Goal: Use online tool/utility: Use online tool/utility

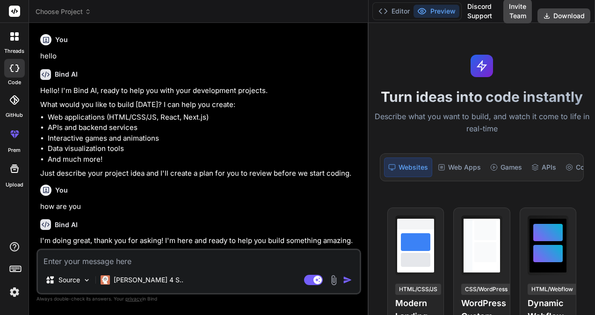
scroll to position [34, 0]
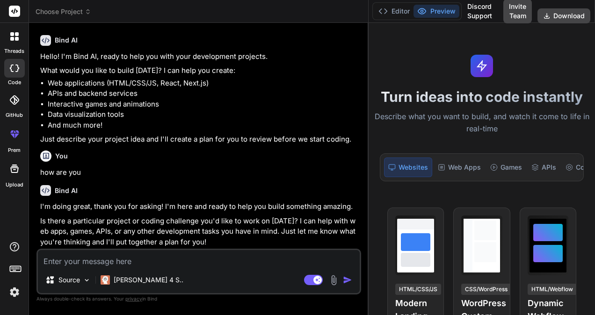
click at [148, 256] on textarea at bounding box center [199, 258] width 322 height 17
type textarea "i"
type textarea "x"
type textarea "i"
type textarea "x"
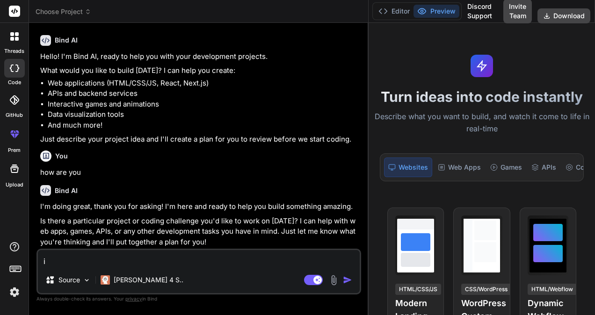
type textarea "i w"
type textarea "x"
type textarea "i wn"
type textarea "x"
type textarea "i wna"
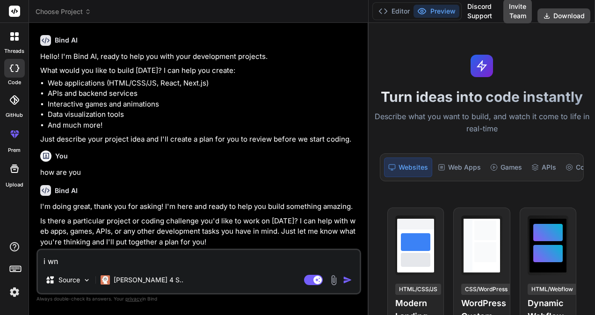
type textarea "x"
type textarea "i wnat"
type textarea "x"
type textarea "i wnat"
type textarea "x"
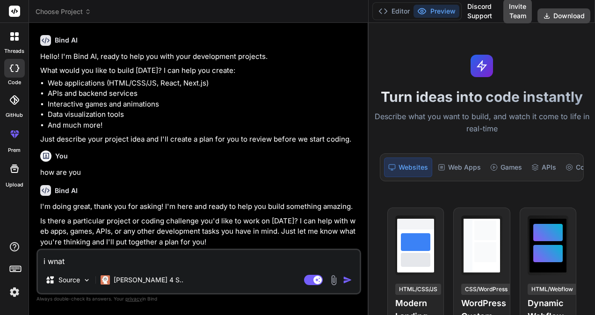
type textarea "i wnat t"
type textarea "x"
type textarea "i wnat to"
type textarea "x"
type textarea "i wnat to"
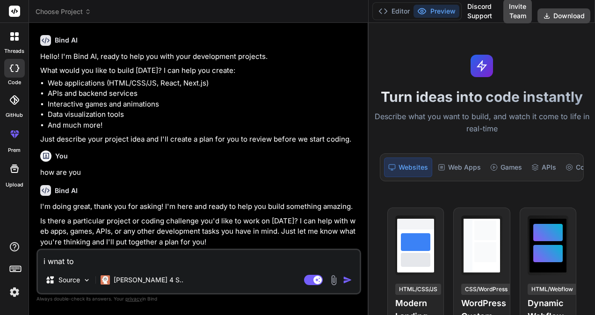
type textarea "x"
type textarea "i wnat to d"
type textarea "x"
type textarea "i wnat to de"
type textarea "x"
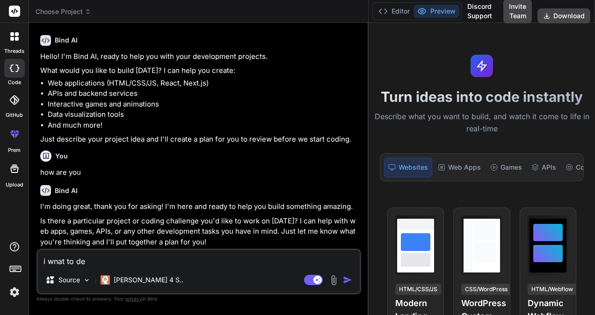
type textarea "i wnat to des"
type textarea "x"
type textarea "i wnat to desi"
type textarea "x"
type textarea "i wnat to desig"
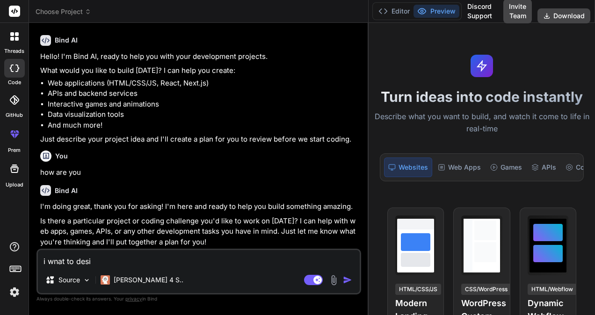
type textarea "x"
type textarea "i wnat to design"
type textarea "x"
type textarea "i wnat to design"
type textarea "x"
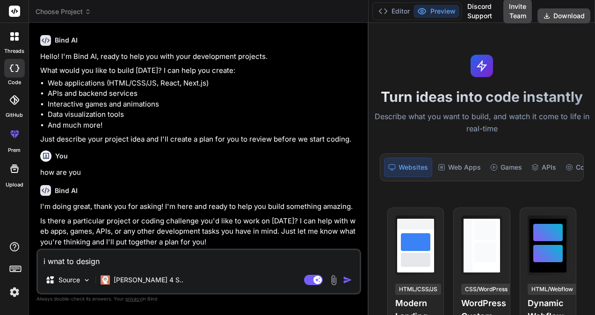
type textarea "i wnat to design a"
type textarea "x"
type textarea "i wnat to design a"
type textarea "x"
type textarea "i wnat to design a d"
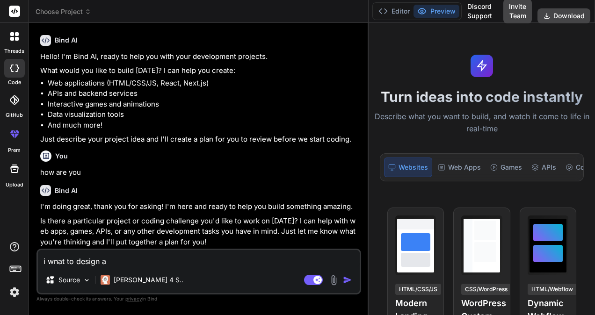
type textarea "x"
type textarea "i wnat to design a dd"
type textarea "x"
type textarea "i wnat to design a ddl"
type textarea "x"
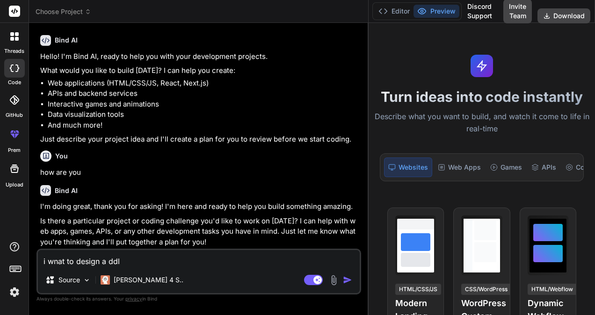
type textarea "i wnat to design a ddl"
type textarea "x"
type textarea "i wnat to design a ddl s"
type textarea "x"
type textarea "i wnat to design a ddl sc"
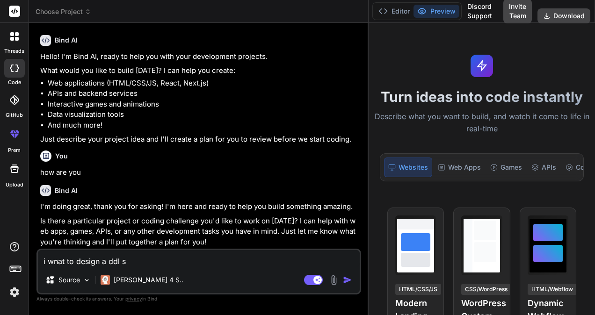
type textarea "x"
type textarea "i wnat to design a ddl scr"
type textarea "x"
type textarea "i wnat to design a ddl scri"
type textarea "x"
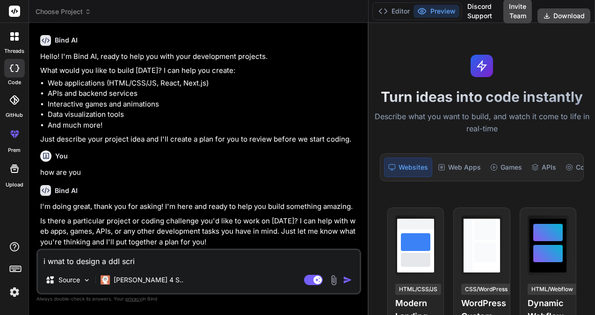
type textarea "i wnat to design a ddl scrip"
type textarea "x"
type textarea "i wnat to design a ddl script"
type textarea "x"
type textarea "i wnat to design a ddl script"
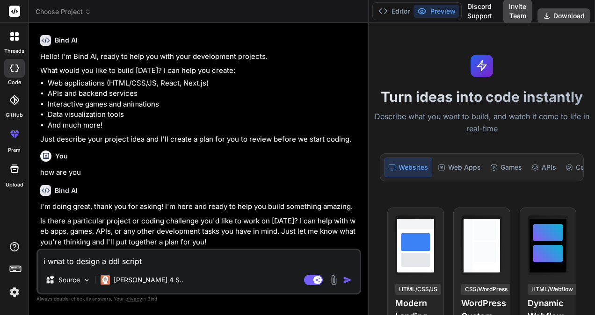
type textarea "x"
type textarea "i wnat to design a ddl script f"
type textarea "x"
type textarea "i wnat to design a ddl script fo"
type textarea "x"
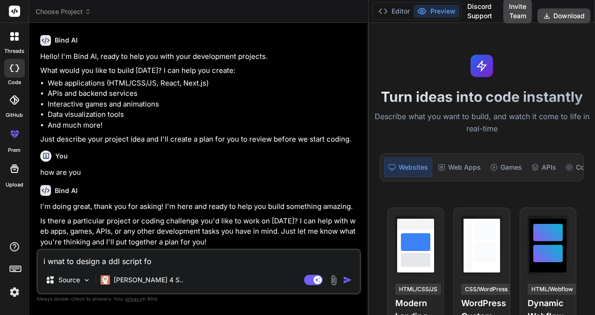
type textarea "i wnat to design a ddl script for"
type textarea "x"
type textarea "i wnat to design a ddl script for"
type textarea "x"
type textarea "i wnat to design a ddl script for m"
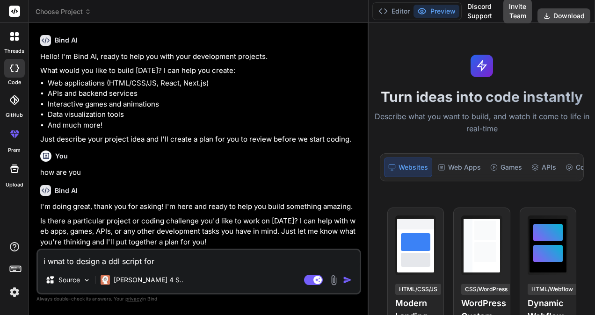
type textarea "x"
type textarea "i wnat to design a ddl script for my"
type textarea "x"
type textarea "i wnat to design a ddl script for my"
type textarea "x"
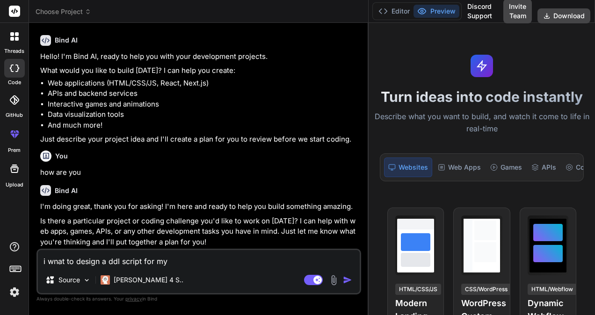
type textarea "i wnat to design a ddl script for"
type textarea "x"
type textarea "i wnat to design a ddl script"
type textarea "x"
type textarea "i wnat to design a ddl"
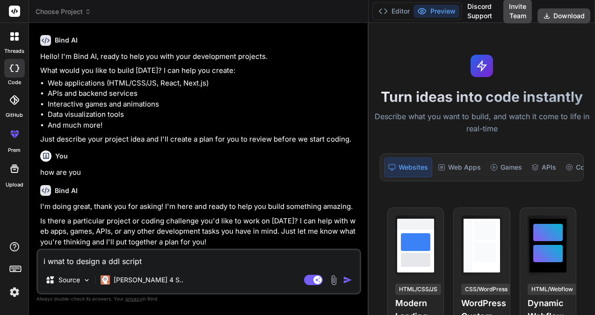
type textarea "x"
type textarea "i wnat to design a"
type textarea "x"
type textarea "i wnat to design"
type textarea "x"
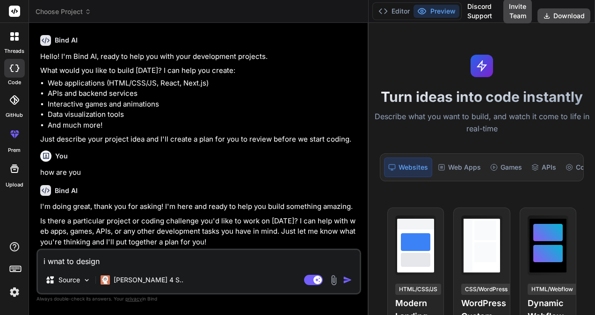
type textarea "i wnat to"
type textarea "x"
type textarea "i wnat to m"
type textarea "x"
type textarea "i wnat to ma"
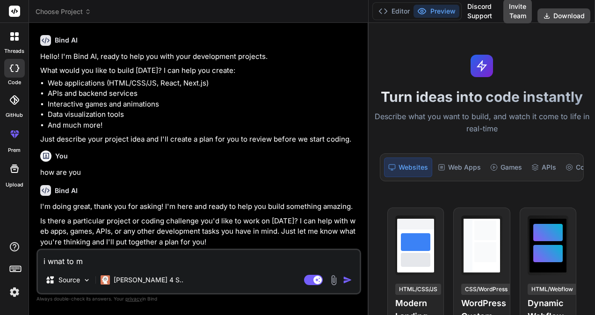
type textarea "x"
type textarea "i wnat to mak"
type textarea "x"
type textarea "i wnat to make"
type textarea "x"
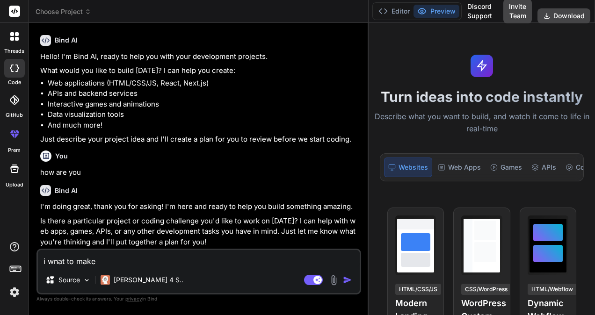
type textarea "i wnat to make"
type textarea "x"
type textarea "i wnat to make a"
type textarea "x"
type textarea "i wnat to make a"
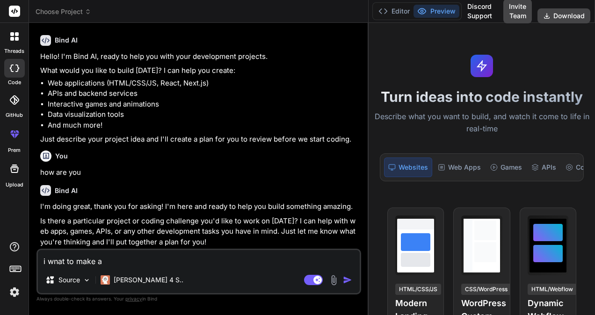
type textarea "x"
type textarea "i wnat to make"
type textarea "x"
type textarea "i wnat to make s"
type textarea "x"
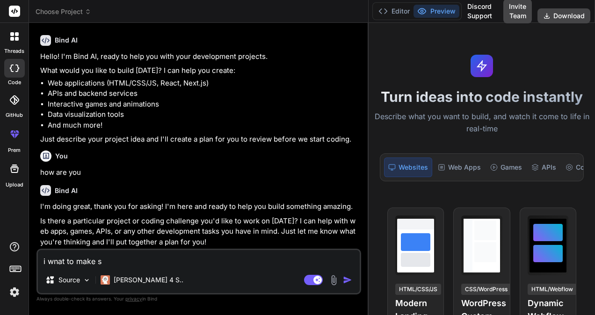
type textarea "i wnat to make so"
type textarea "x"
type textarea "i wnat to make some"
type textarea "x"
type textarea "i wnat to make some"
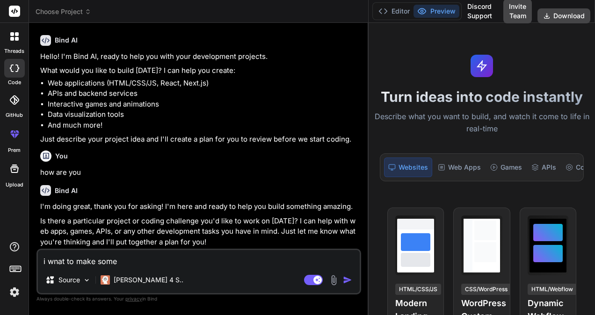
type textarea "x"
type textarea "i wnat to make some t"
type textarea "x"
type textarea "i wnat to make some ta"
type textarea "x"
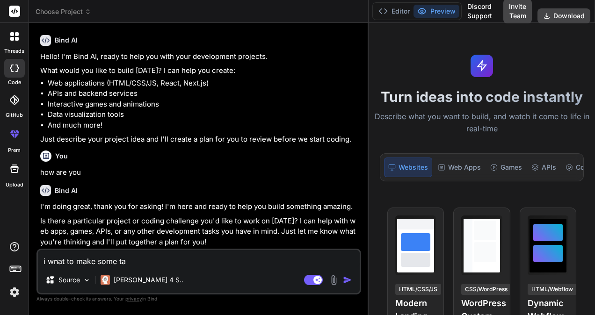
type textarea "i wnat to make some tab"
type textarea "x"
type textarea "i wnat to make some tabl"
type textarea "x"
type textarea "i wnat to make some table"
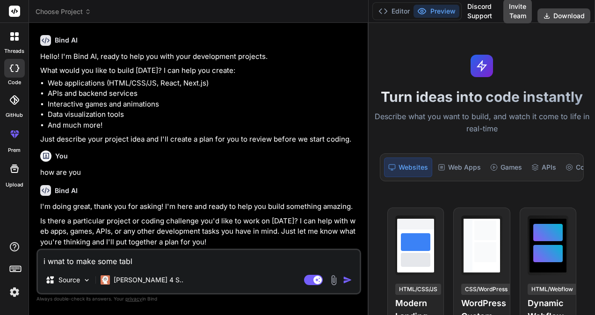
type textarea "x"
type textarea "i wnat to make some tables"
type textarea "x"
type textarea "i wnat to make some tables"
type textarea "x"
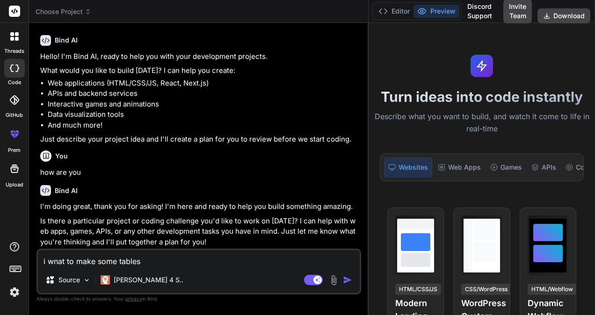
type textarea "i wnat to make some tables a"
type textarea "x"
type textarea "i wnat to make some tables an"
type textarea "x"
type textarea "i wnat to make some tables and"
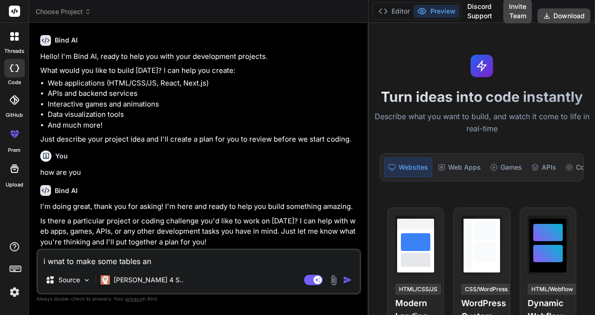
type textarea "x"
type textarea "i wnat to make some tables and"
type textarea "x"
type textarea "i wnat to make some tables and m"
type textarea "x"
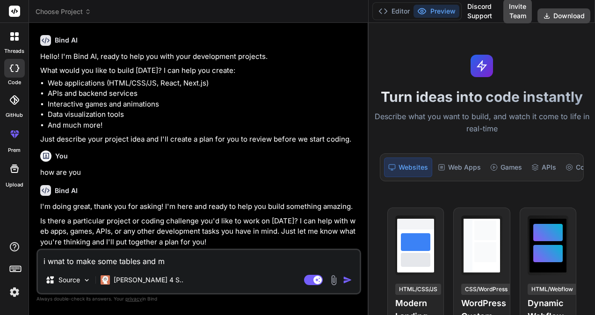
type textarea "i wnat to make some tables and my"
type textarea "x"
type textarea "i wnat to make some tables and my"
type textarea "x"
type textarea "i wnat to make some tables and"
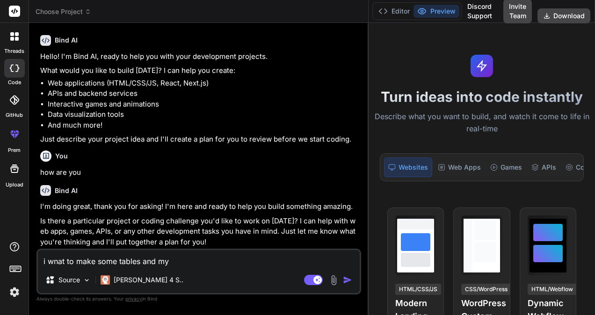
type textarea "x"
type textarea "i wnat to make some tables and c"
type textarea "x"
type textarea "i wnat to make some tables and co"
type textarea "x"
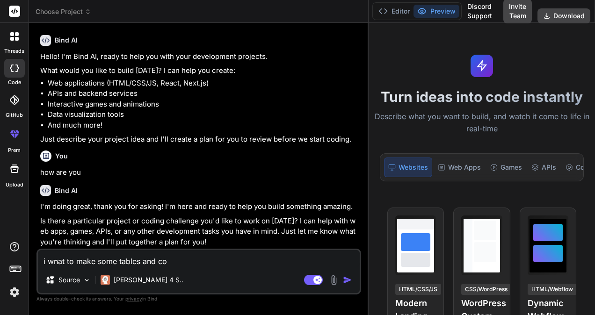
type textarea "i wnat to make some tables and col"
type textarea "x"
type textarea "i wnat to make some tables and colu"
type textarea "x"
type textarea "i wnat to make some tables and colum"
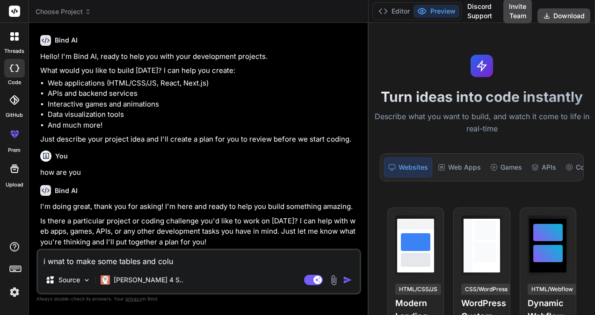
type textarea "x"
type textarea "i wnat to make some tables and column"
type textarea "x"
type textarea "i wnat to make some tables and columns"
type textarea "x"
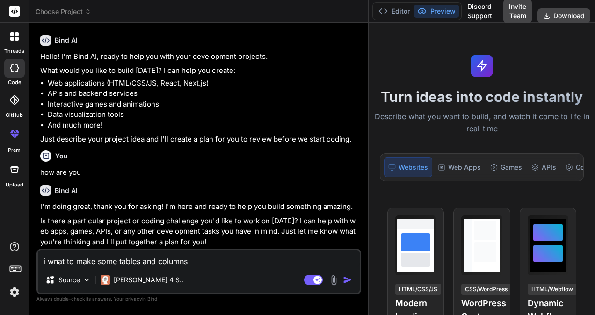
type textarea "i wnat to make some tables and columns"
type textarea "x"
type textarea "i wnat to make some tables and columns i"
type textarea "x"
type textarea "i wnat to make some tables and columns in"
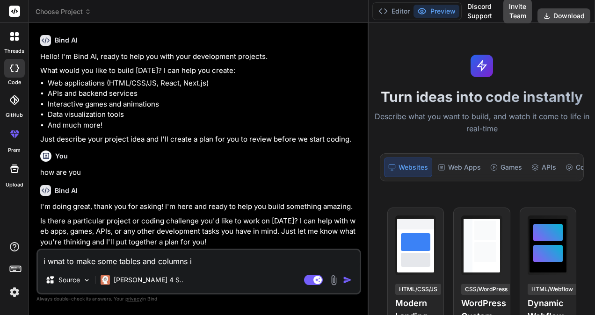
type textarea "x"
type textarea "i wnat to make some tables and columns in"
type textarea "x"
type textarea "i wnat to make some tables and columns in m"
type textarea "x"
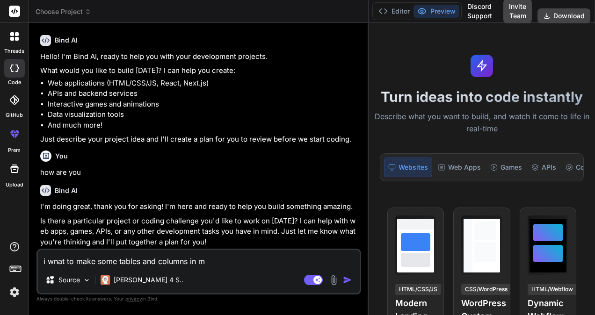
type textarea "i wnat to make some tables and columns in my"
type textarea "x"
type textarea "i wnat to make some tables and columns in my"
type textarea "x"
type textarea "i wnat to make some tables and columns in my d"
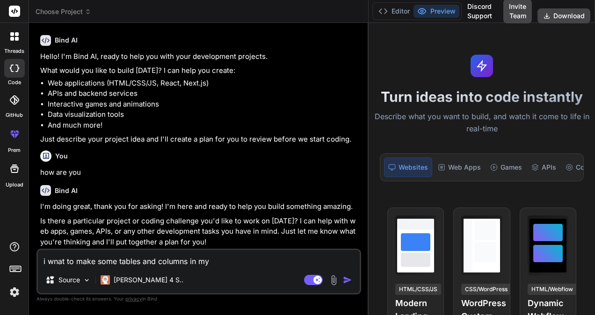
type textarea "x"
type textarea "i wnat to make some tables and columns in my db"
type textarea "x"
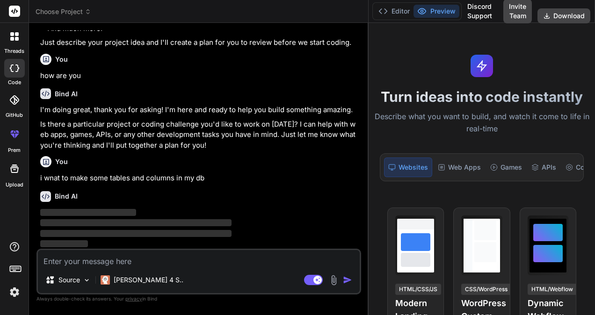
scroll to position [131, 0]
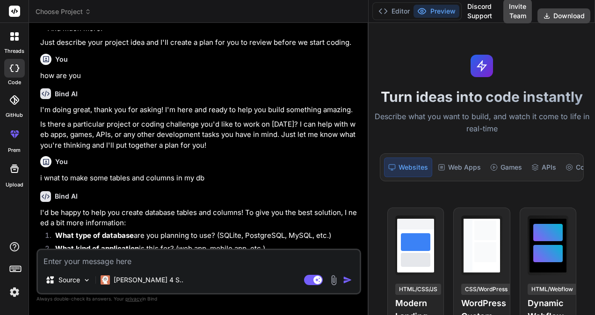
type textarea "x"
type textarea "m"
type textarea "x"
type textarea "my"
type textarea "x"
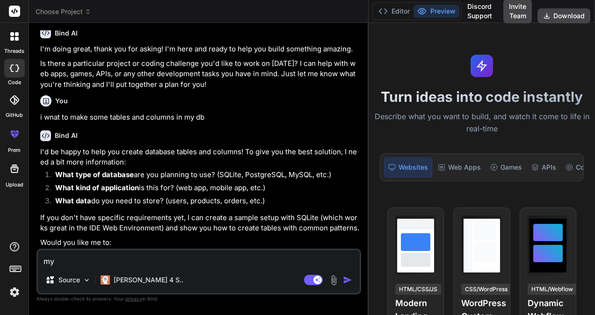
scroll to position [192, 0]
type textarea "myS"
type textarea "x"
type textarea "mySq"
type textarea "x"
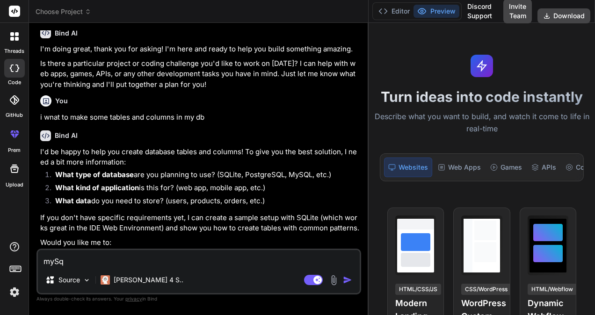
type textarea "mySql"
type textarea "x"
type textarea "mySql,"
type textarea "x"
type textarea "mySql,"
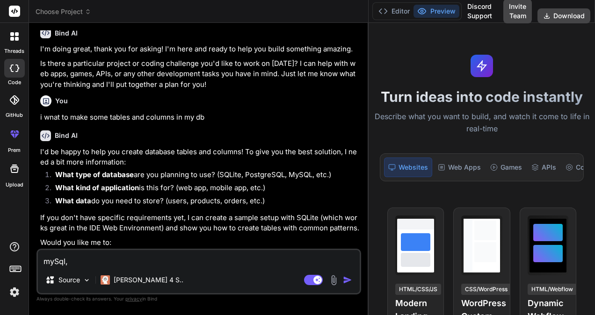
type textarea "x"
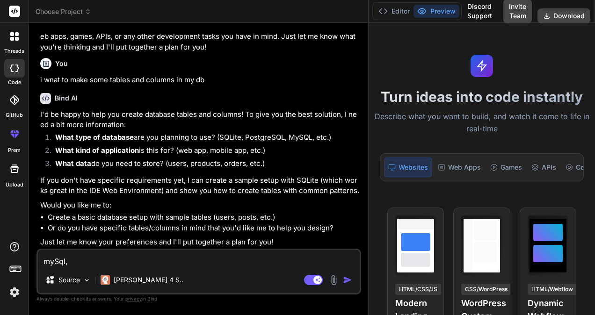
click at [257, 256] on textarea "mySql," at bounding box center [199, 258] width 322 height 17
type textarea "mySql, f"
type textarea "x"
type textarea "mySql, fo"
type textarea "x"
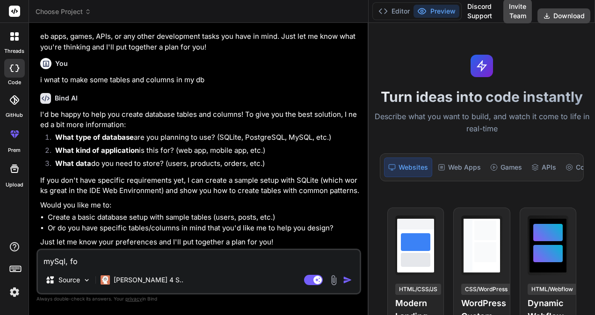
type textarea "mySql, for"
type textarea "x"
type textarea "mySql, for"
type textarea "x"
type textarea "mySql, for w"
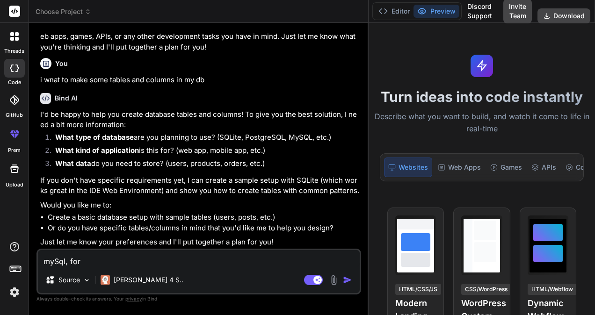
type textarea "x"
type textarea "mySql, for we"
type textarea "x"
